Goal: Task Accomplishment & Management: Complete application form

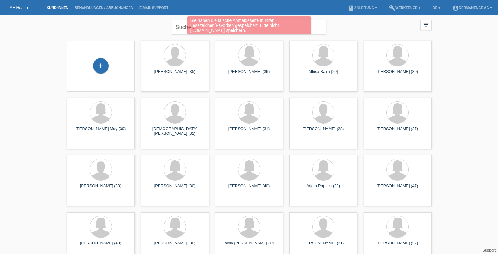
click at [103, 56] on div "+" at bounding box center [101, 66] width 68 height 51
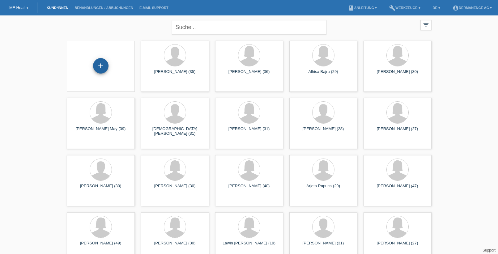
click at [105, 67] on div "+" at bounding box center [100, 65] width 15 height 15
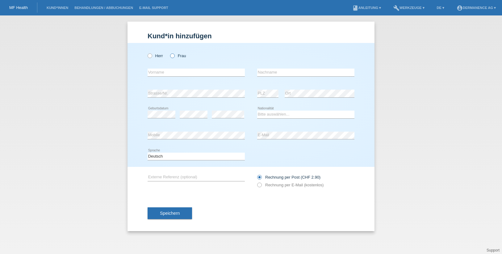
click at [175, 55] on label "Frau" at bounding box center [178, 55] width 16 height 5
click at [174, 55] on input "Frau" at bounding box center [172, 55] width 4 height 4
radio input "true"
click at [191, 70] on input "text" at bounding box center [196, 73] width 97 height 8
type input "Daria"
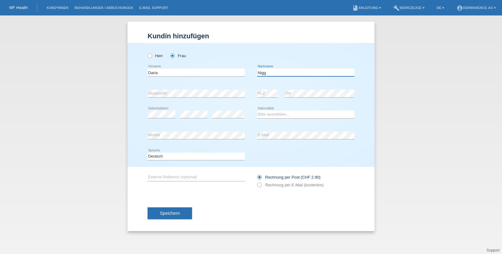
type input "Nigg"
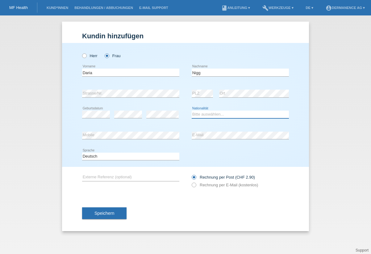
click at [212, 114] on select "Bitte auswählen... Schweiz Deutschland Liechtenstein Österreich ------------ Af…" at bounding box center [240, 114] width 97 height 7
select select "CH"
click at [192, 111] on select "Bitte auswählen... Schweiz Deutschland Liechtenstein Österreich ------------ Af…" at bounding box center [240, 114] width 97 height 7
click at [122, 139] on icon at bounding box center [130, 139] width 97 height 0
click at [214, 186] on label "Rechnung per E-Mail (kostenlos)" at bounding box center [225, 185] width 66 height 5
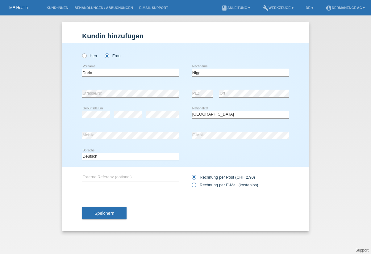
click at [196, 186] on input "Rechnung per E-Mail (kostenlos)" at bounding box center [194, 187] width 4 height 8
radio input "true"
click at [95, 215] on span "Speichern" at bounding box center [105, 213] width 20 height 5
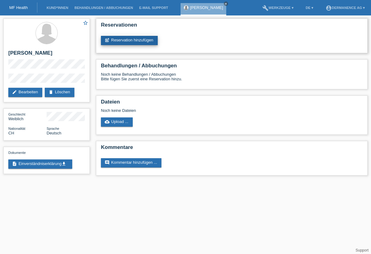
click at [138, 39] on link "post_add Reservation hinzufügen" at bounding box center [129, 40] width 57 height 9
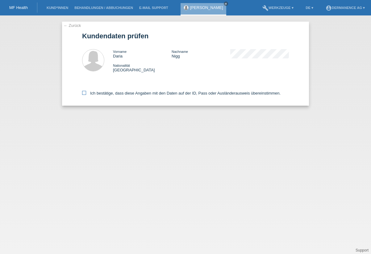
click at [85, 94] on icon at bounding box center [84, 93] width 4 height 4
click at [85, 94] on input "Ich bestätige, dass diese Angaben mit den Daten auf der ID, Pass oder Ausländer…" at bounding box center [84, 93] width 4 height 4
checkbox input "true"
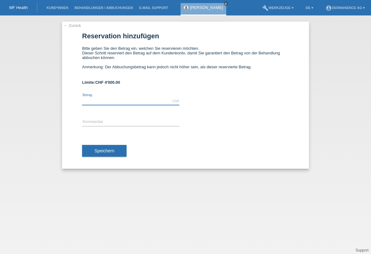
click at [103, 102] on input "text" at bounding box center [130, 101] width 97 height 8
type input "3750.00"
click at [95, 123] on input "text" at bounding box center [130, 122] width 97 height 8
type input "K"
type input "L"
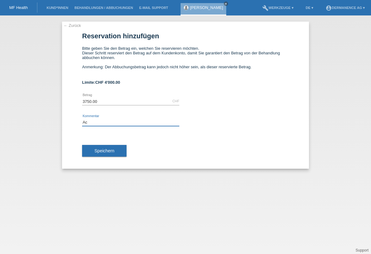
type input "A"
type input "P"
click at [104, 124] on input "Labienkorrektur" at bounding box center [130, 122] width 97 height 8
click at [144, 122] on input "Labienkorrektur" at bounding box center [130, 122] width 97 height 8
type input "Labienkorrektur"
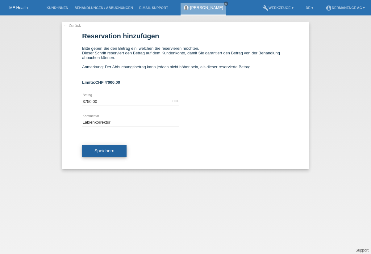
click at [119, 152] on button "Speichern" at bounding box center [104, 151] width 44 height 12
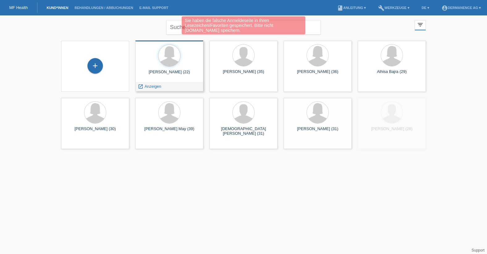
click at [182, 71] on div "[PERSON_NAME] (22)" at bounding box center [169, 75] width 58 height 10
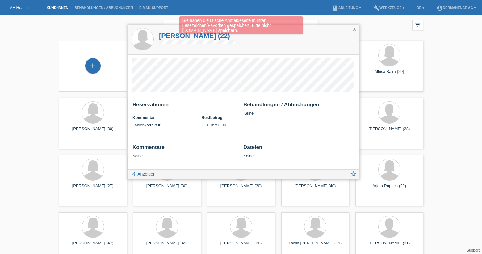
scroll to position [5, 0]
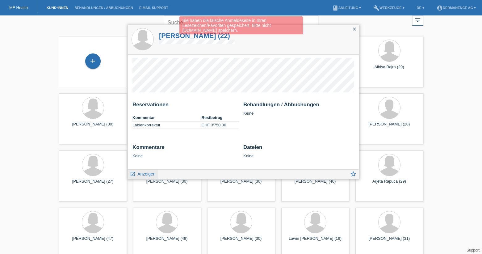
click at [140, 174] on span "Anzeigen" at bounding box center [146, 173] width 18 height 5
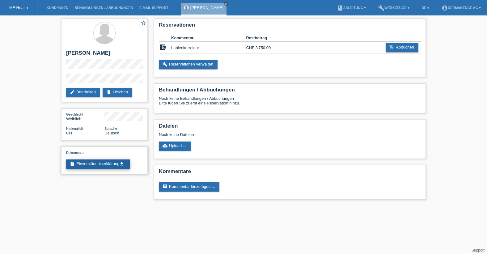
click at [119, 165] on link "description Einverständniserklärung get_app" at bounding box center [98, 163] width 64 height 9
